Goal: Task Accomplishment & Management: Use online tool/utility

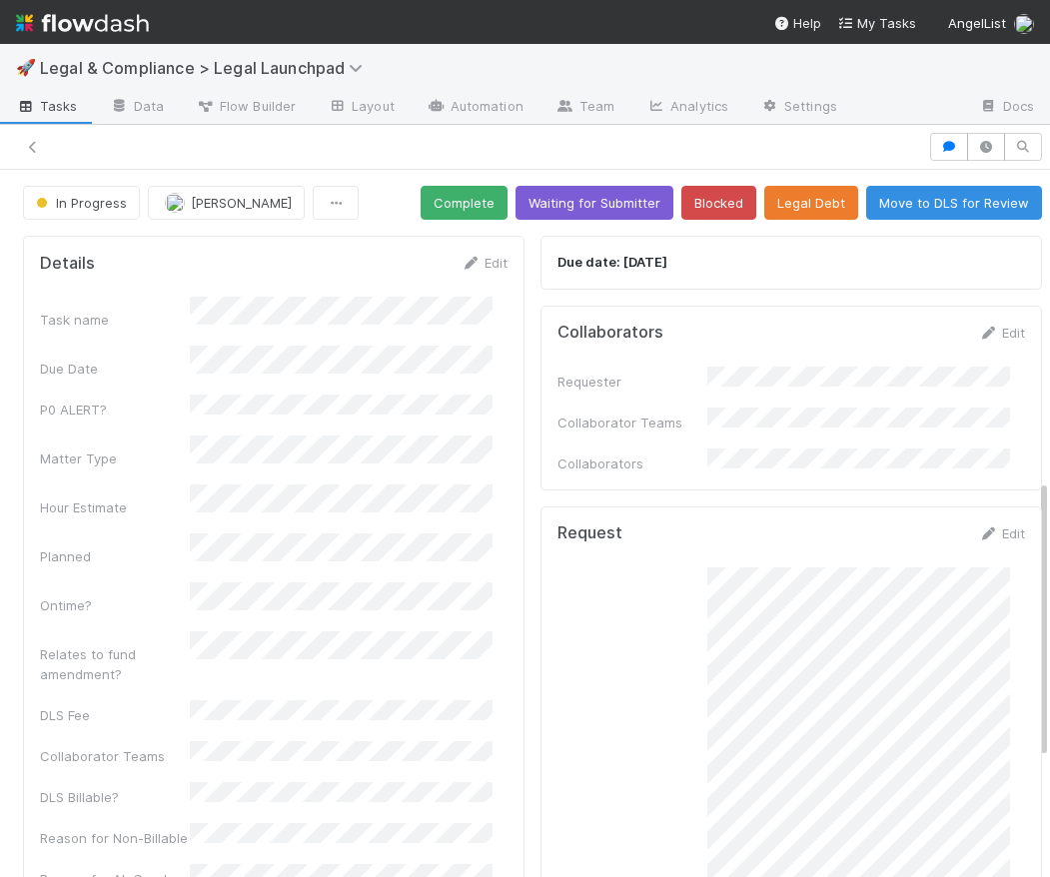
scroll to position [30, 0]
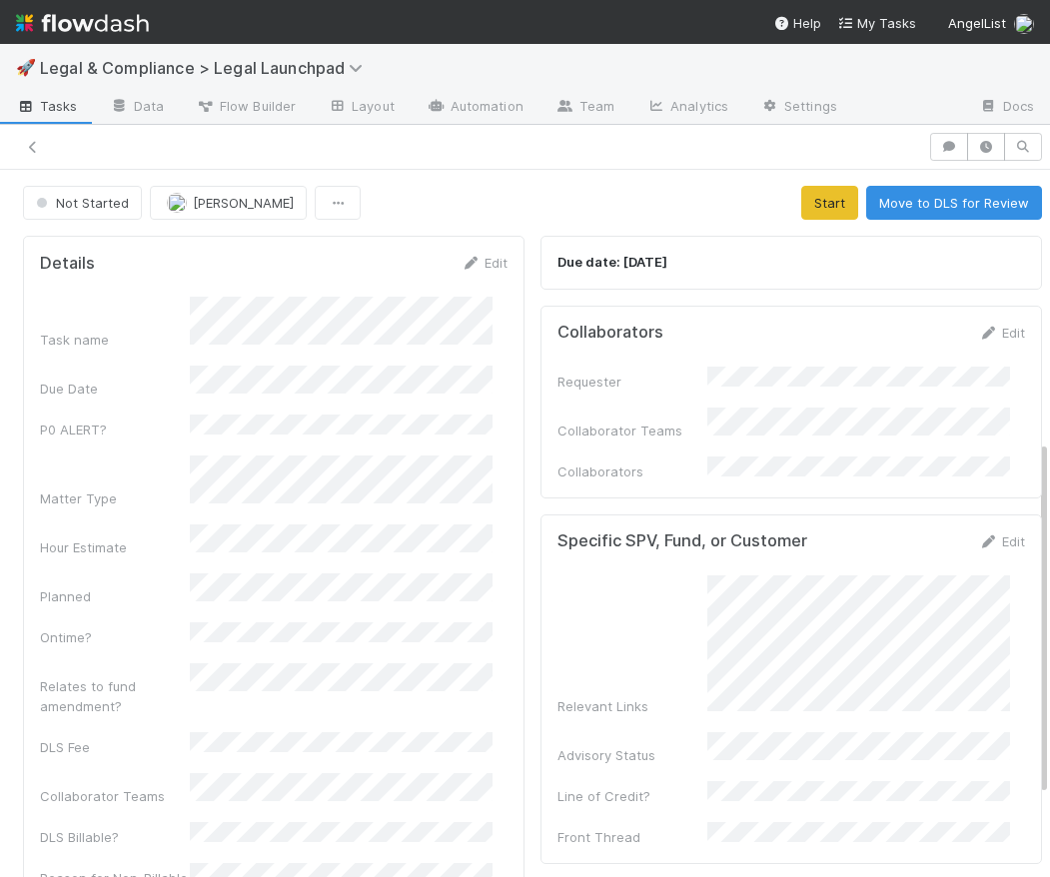
scroll to position [539, 0]
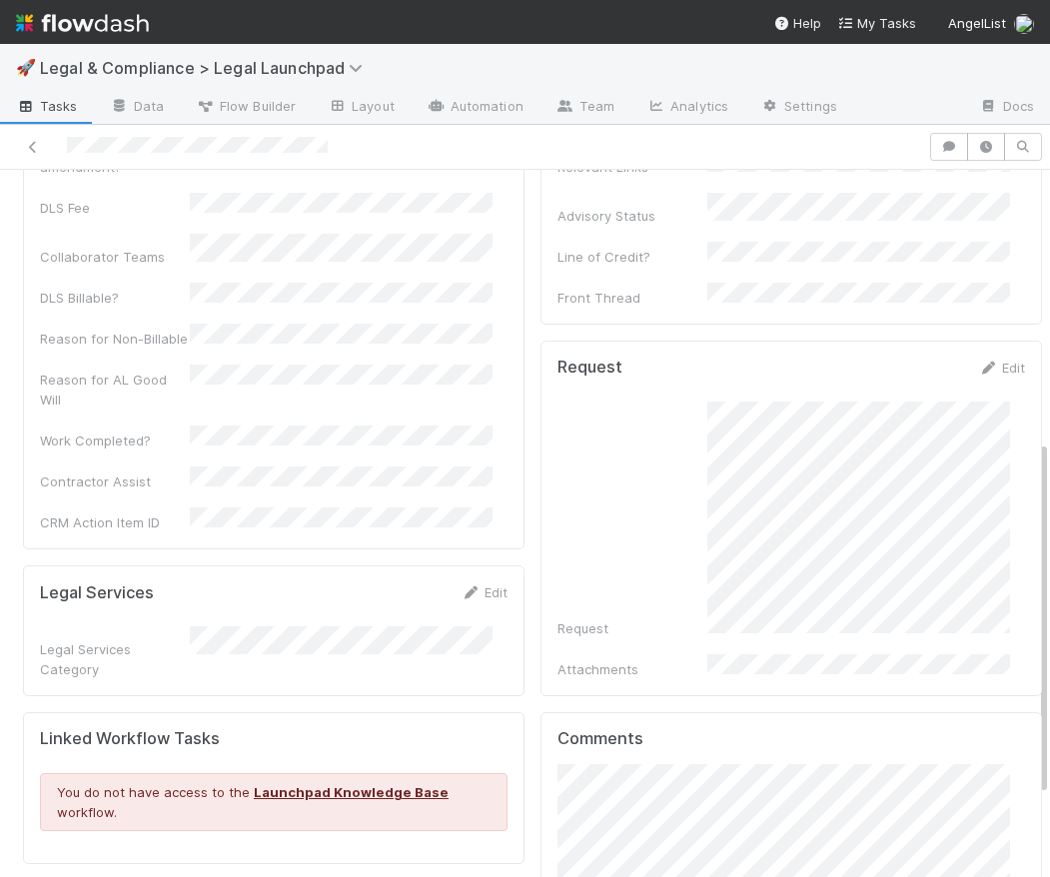
click at [76, 26] on img at bounding box center [82, 23] width 133 height 34
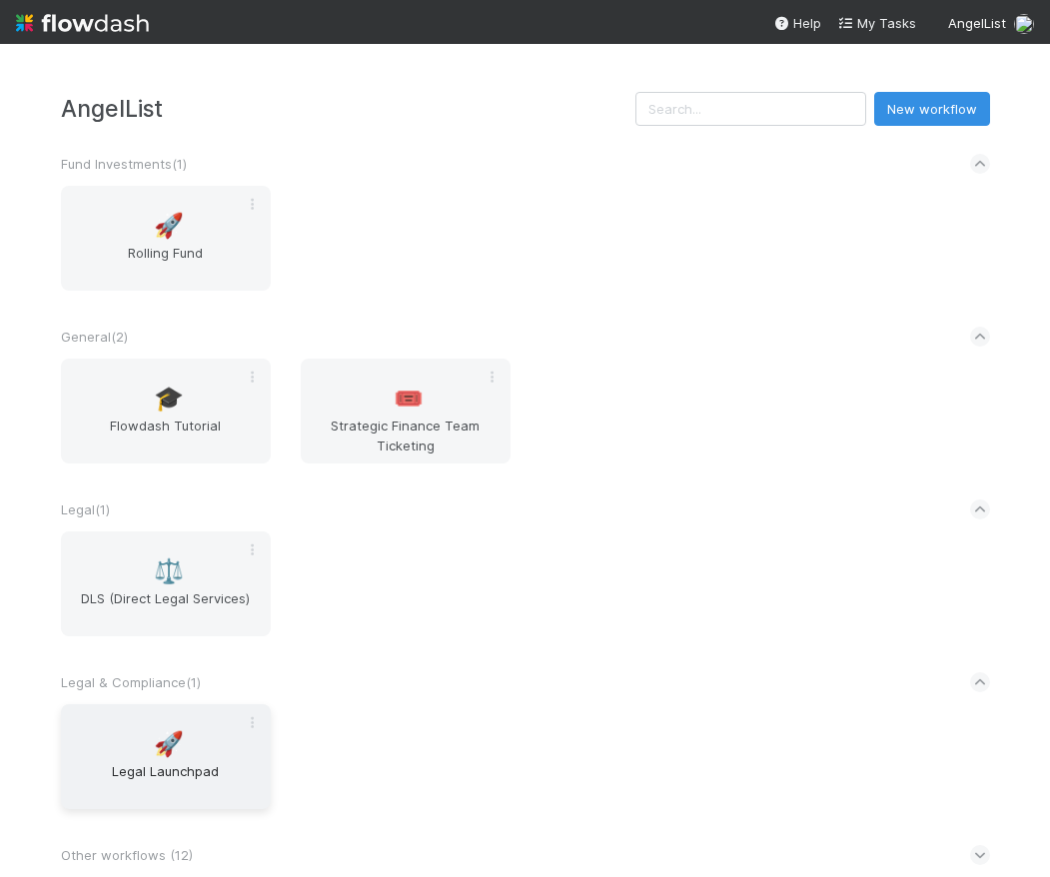
click at [169, 743] on span "🚀" at bounding box center [169, 744] width 30 height 26
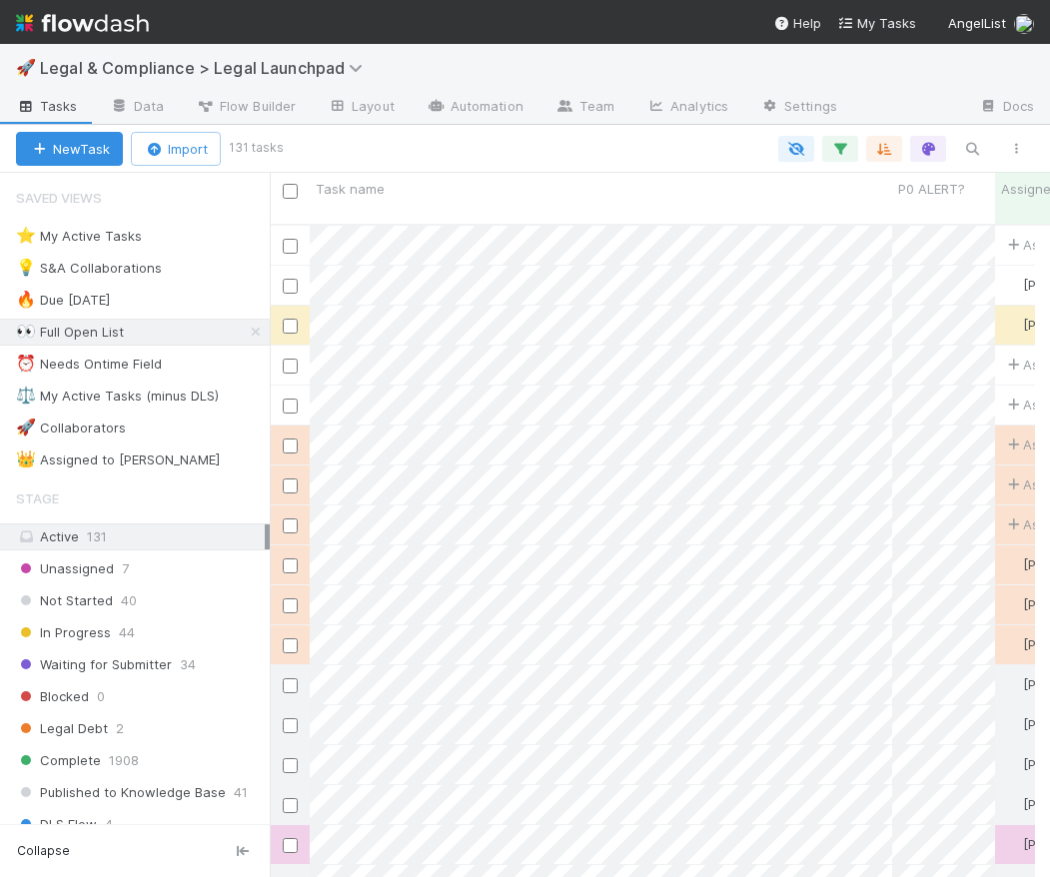
scroll to position [654, 750]
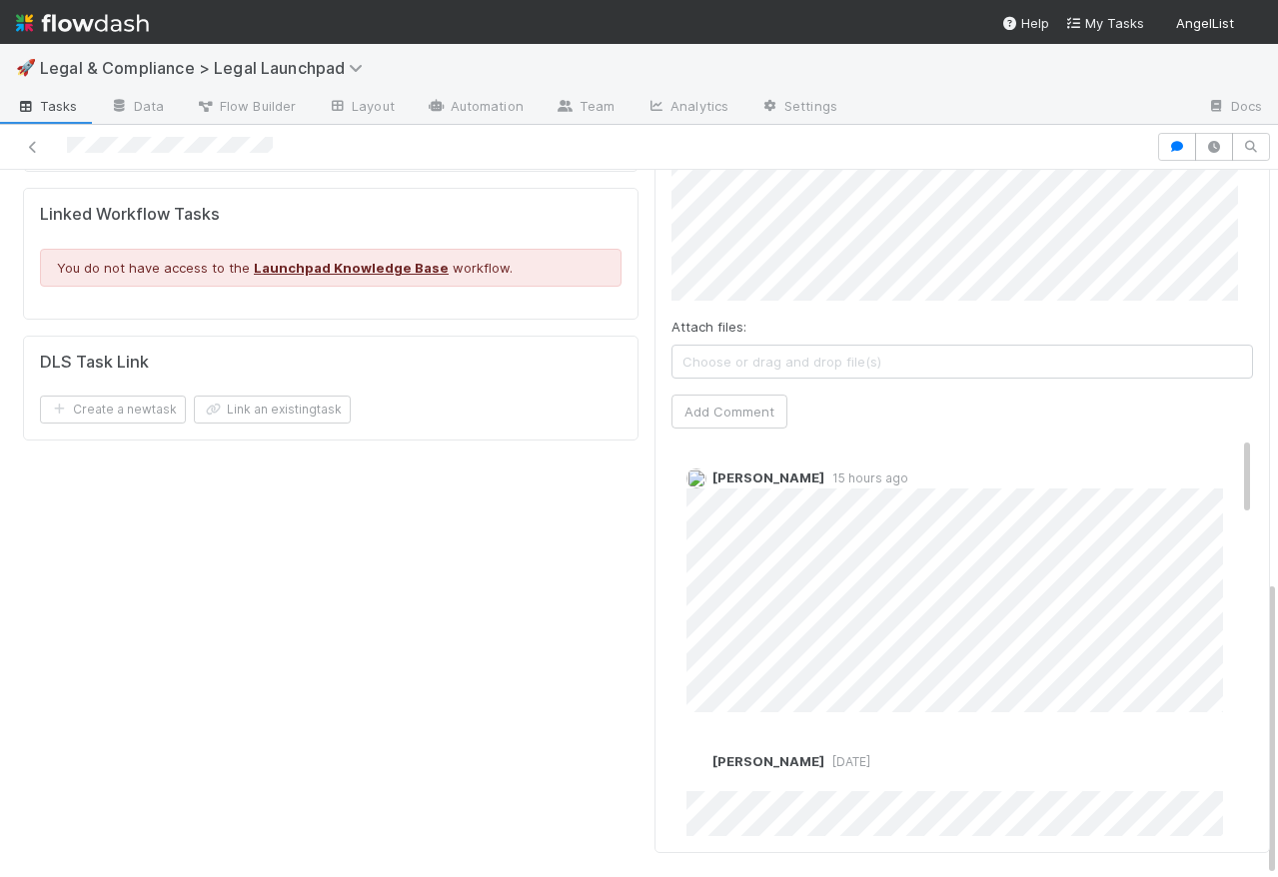
scroll to position [979, 0]
